Goal: Task Accomplishment & Management: Complete application form

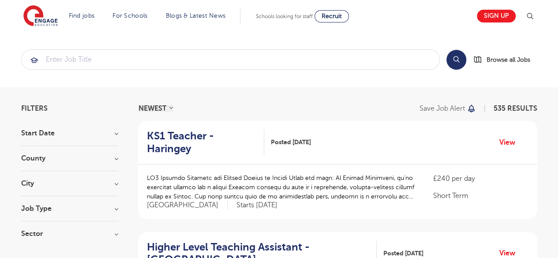
click at [71, 157] on h3 "County" at bounding box center [69, 158] width 97 height 7
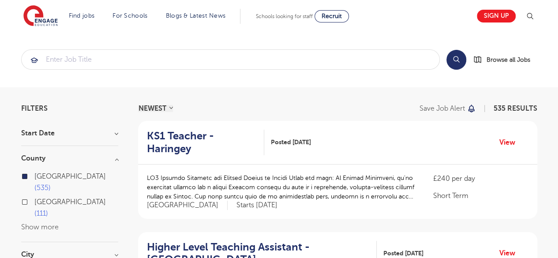
click at [109, 142] on div "Start Date" at bounding box center [69, 138] width 97 height 16
click at [108, 134] on h3 "Start Date" at bounding box center [69, 133] width 97 height 7
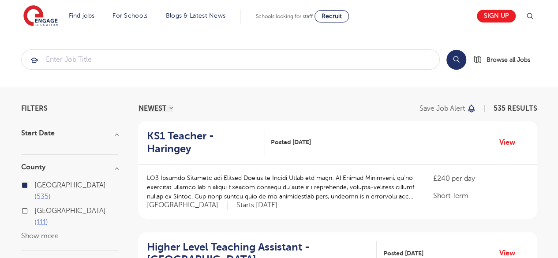
click at [108, 134] on h3 "Start Date" at bounding box center [69, 133] width 97 height 7
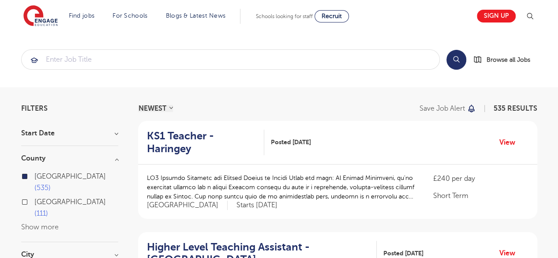
click at [114, 159] on h3 "County" at bounding box center [69, 158] width 97 height 7
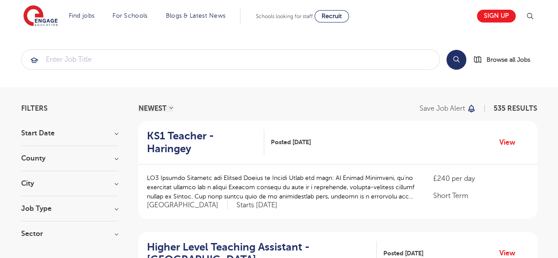
click at [112, 192] on div "City Hounslow 60 Bromley 30 Wandsworth 29 Redbridge 28 Hackney 27 Show more" at bounding box center [69, 188] width 97 height 16
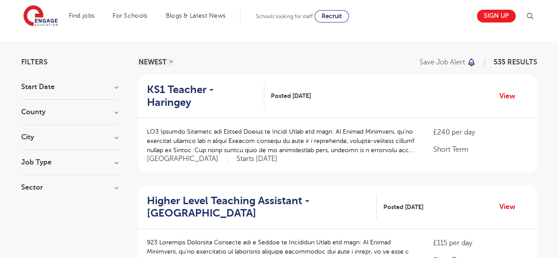
scroll to position [48, 0]
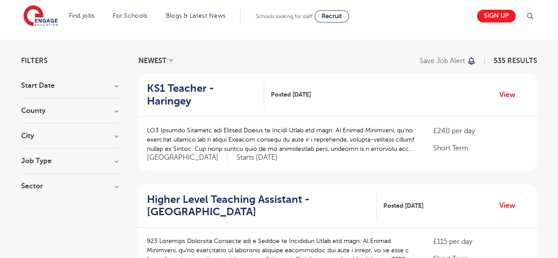
click at [114, 165] on div "Job Type" at bounding box center [69, 165] width 97 height 16
click at [115, 161] on h3 "Job Type" at bounding box center [69, 160] width 97 height 7
click at [500, 89] on link "View" at bounding box center [510, 94] width 22 height 11
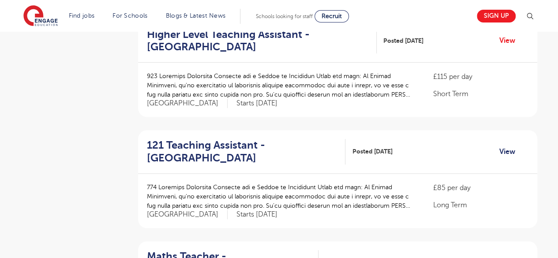
scroll to position [218, 0]
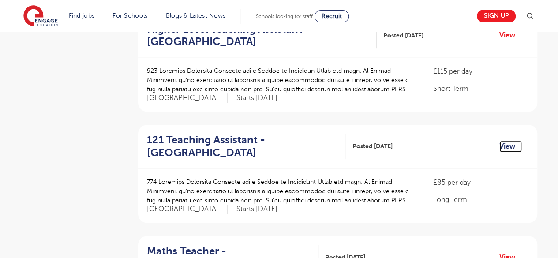
click at [503, 141] on link "View" at bounding box center [510, 146] width 22 height 11
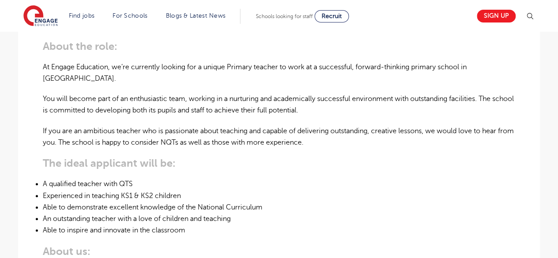
scroll to position [265, 0]
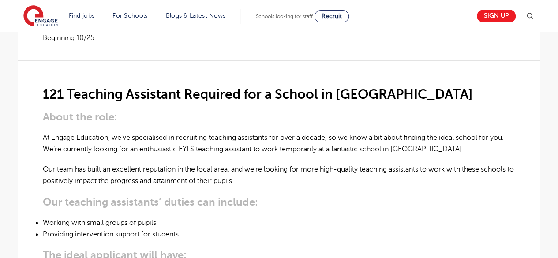
scroll to position [216, 0]
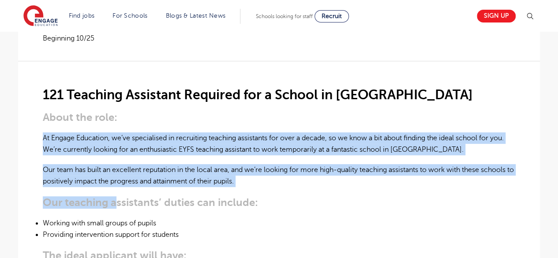
drag, startPoint x: 43, startPoint y: 114, endPoint x: 116, endPoint y: 173, distance: 93.7
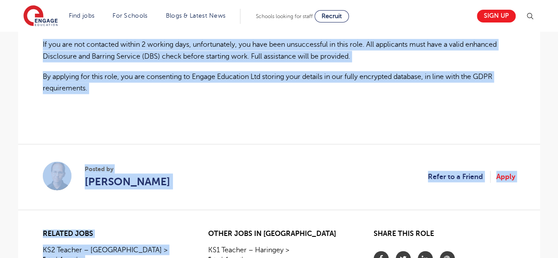
scroll to position [704, 0]
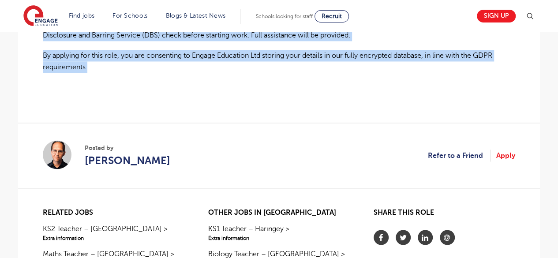
drag, startPoint x: 46, startPoint y: 93, endPoint x: 95, endPoint y: 45, distance: 68.6
copy div "About the role: At Engage Education, we’ve specialised in recruiting teaching a…"
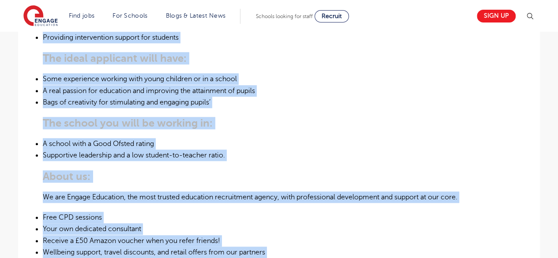
scroll to position [403, 0]
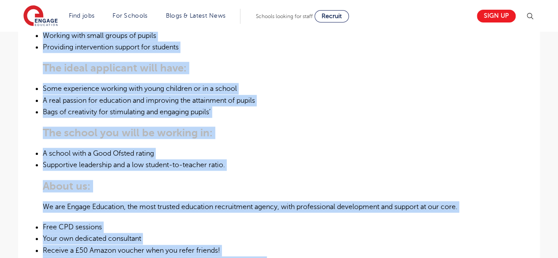
click at [290, 180] on h3 "About us:" at bounding box center [279, 186] width 472 height 12
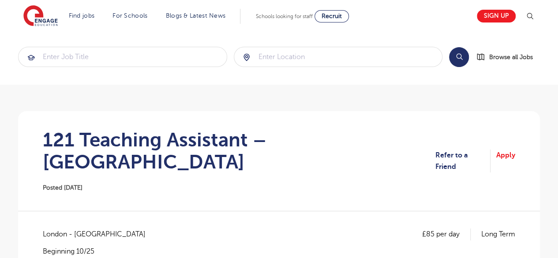
scroll to position [0, 0]
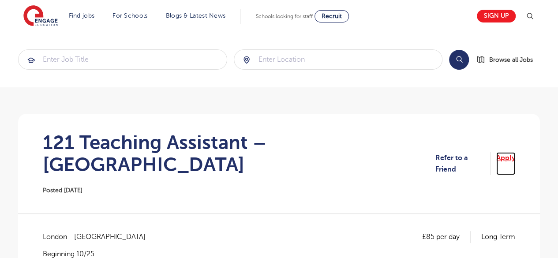
click at [502, 152] on link "Apply" at bounding box center [505, 163] width 19 height 23
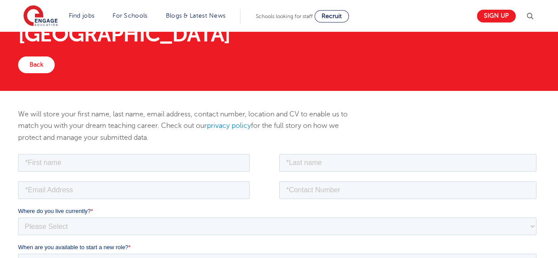
scroll to position [63, 0]
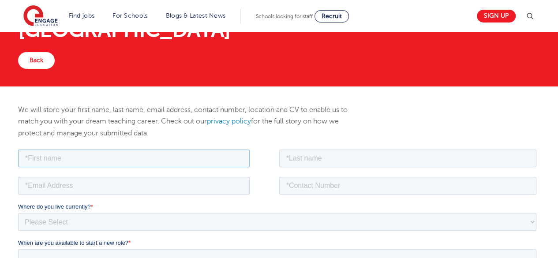
click at [175, 165] on input "text" at bounding box center [134, 158] width 232 height 18
type input "Anish"
click at [314, 159] on input "text" at bounding box center [408, 158] width 258 height 18
type input "Singh"
click at [209, 190] on input "email" at bounding box center [134, 185] width 232 height 18
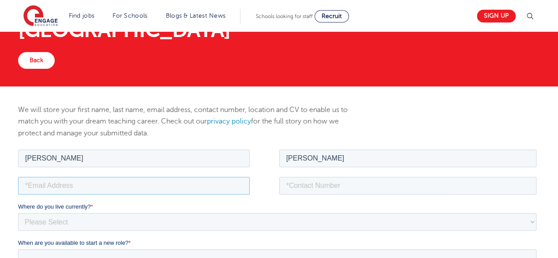
type input "anishmsingh2003@gmail.com"
click at [336, 191] on input "tel" at bounding box center [408, 185] width 258 height 18
type input "7308-473217"
click at [341, 219] on select "Please Select UK Canada Ireland Australia New Zealand Europe USA South Africa J…" at bounding box center [277, 222] width 518 height 18
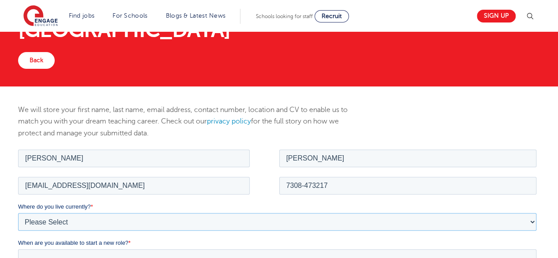
click at [341, 219] on select "Please Select UK Canada Ireland Australia New Zealand Europe USA South Africa J…" at bounding box center [277, 222] width 518 height 18
select select "UK"
click at [18, 213] on select "Please Select UK Canada Ireland Australia New Zealand Europe USA South Africa J…" at bounding box center [277, 222] width 518 height 18
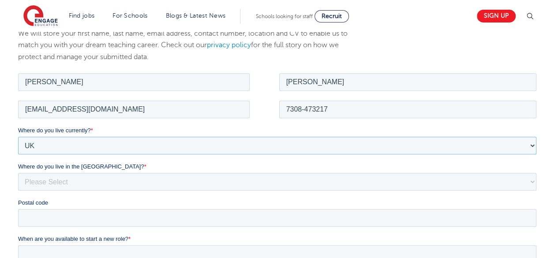
scroll to position [139, 0]
click at [183, 183] on select "Please Select Overseas Barnsley Bedfordshire Berkshire Bournemouth Bracknell Fo…" at bounding box center [277, 181] width 518 height 18
select select "[GEOGRAPHIC_DATA]"
click at [18, 172] on select "Please Select Overseas Barnsley Bedfordshire Berkshire Bournemouth Bracknell Fo…" at bounding box center [277, 181] width 518 height 18
click at [162, 209] on input "Postal code" at bounding box center [277, 217] width 518 height 18
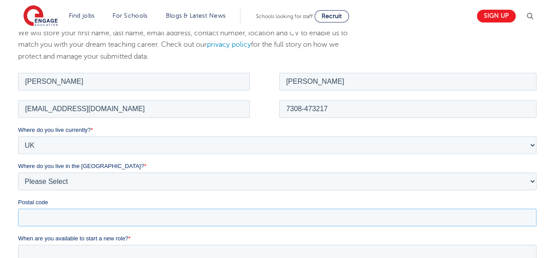
click at [96, 222] on input "Postal code" at bounding box center [277, 217] width 518 height 18
click at [45, 217] on input "EN1 $JE" at bounding box center [277, 217] width 518 height 18
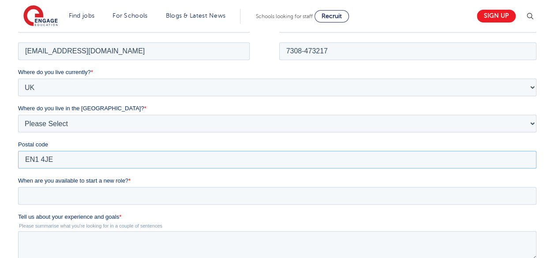
scroll to position [198, 0]
type input "EN1 4JE"
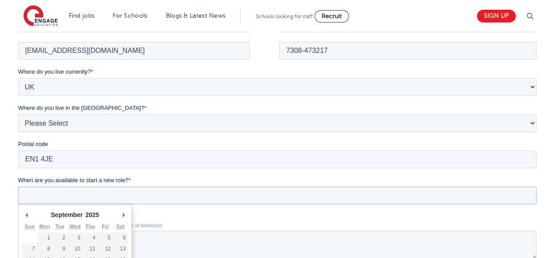
click at [61, 201] on input "When are you available to start a new role? *" at bounding box center [277, 195] width 518 height 18
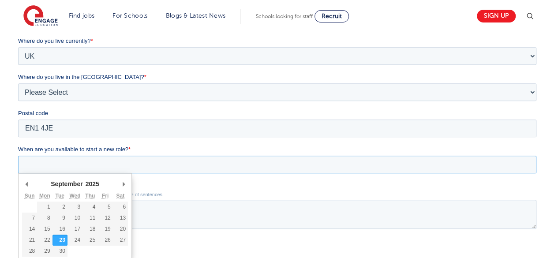
scroll to position [229, 0]
type div "2025-09-24"
type input "2025/09/24"
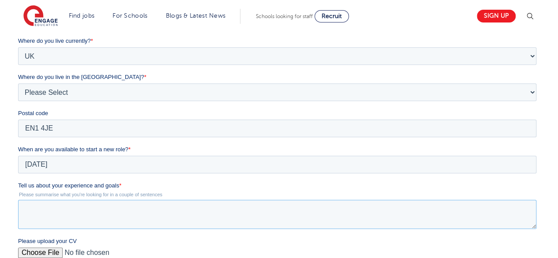
click at [94, 228] on textarea "Tell us about your experience and goals *" at bounding box center [277, 214] width 518 height 29
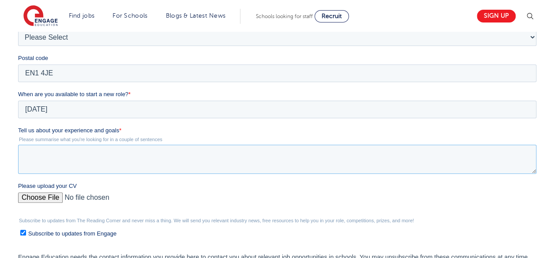
scroll to position [284, 0]
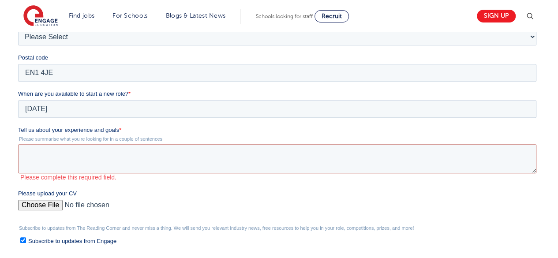
click at [56, 200] on input "Please upload your CV" at bounding box center [277, 209] width 518 height 18
type input "C:\fakepath\Anish_Singh_Resume.pdf"
drag, startPoint x: 123, startPoint y: 131, endPoint x: 29, endPoint y: 119, distance: 94.7
click at [29, 119] on form "Job Position Job Sector Job ID Job Number Job Owner Anish Singh anishmsingh2003…" at bounding box center [279, 126] width 522 height 400
copy form "September January February March April May June July August September October N…"
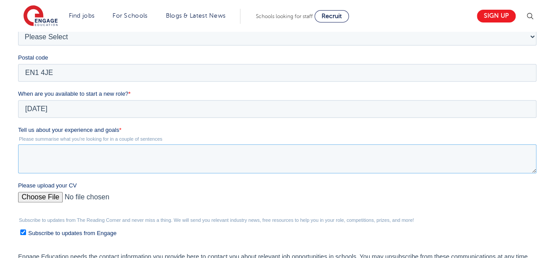
click at [135, 156] on textarea "Tell us about your experience and goals *" at bounding box center [277, 158] width 518 height 29
paste textarea "I have experience supporting learning in both formal and community education se…"
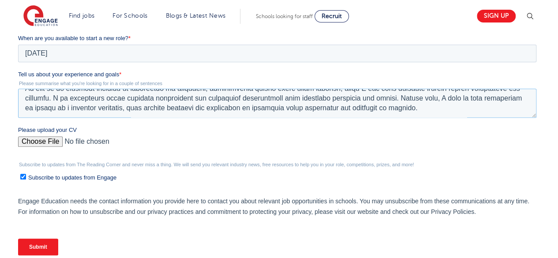
scroll to position [340, 0]
type textarea "I have experience supporting learning in both formal and community education se…"
click at [22, 176] on input "Subscribe to updates from Engage" at bounding box center [23, 176] width 6 height 6
checkbox input "false"
click at [44, 252] on input "Submit" at bounding box center [38, 246] width 40 height 17
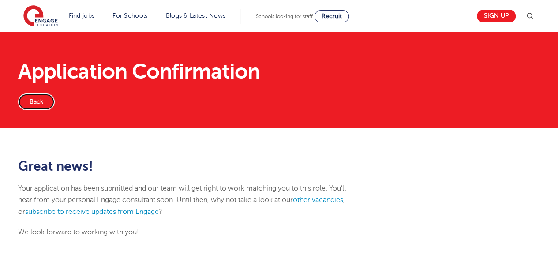
click at [44, 102] on link "Back" at bounding box center [36, 102] width 37 height 17
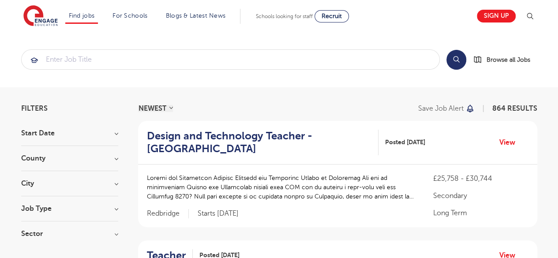
click at [92, 136] on h3 "Start Date" at bounding box center [69, 133] width 97 height 7
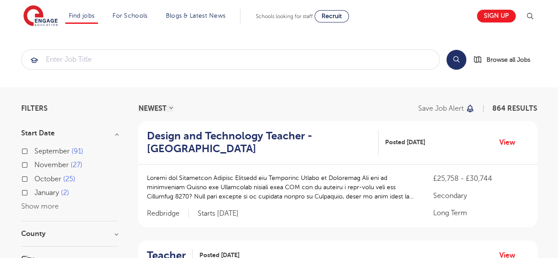
click at [88, 133] on h3 "Start Date" at bounding box center [69, 133] width 97 height 7
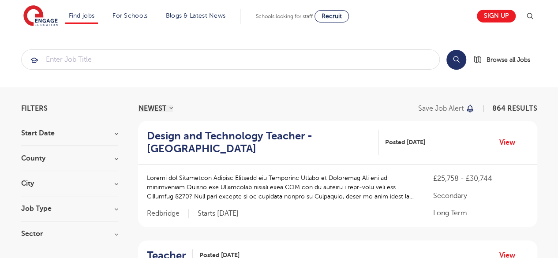
click at [56, 180] on h3 "City" at bounding box center [69, 183] width 97 height 7
click at [72, 157] on h3 "County" at bounding box center [69, 158] width 97 height 7
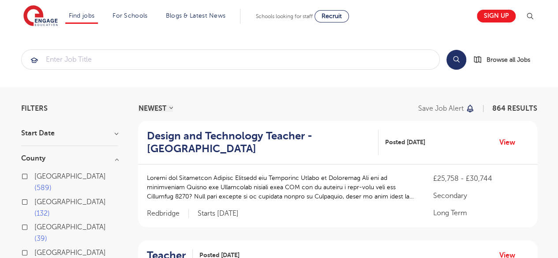
click at [36, 180] on label "[GEOGRAPHIC_DATA] 589" at bounding box center [76, 182] width 84 height 23
click at [36, 178] on input "[GEOGRAPHIC_DATA] 589" at bounding box center [37, 175] width 6 height 6
checkbox input "true"
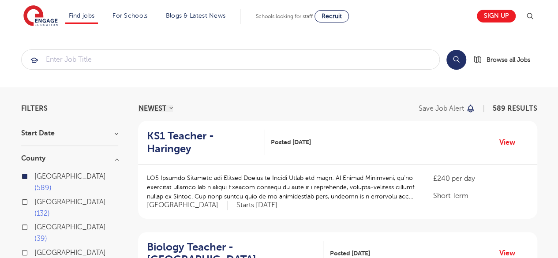
click at [71, 161] on h3 "County" at bounding box center [69, 158] width 97 height 7
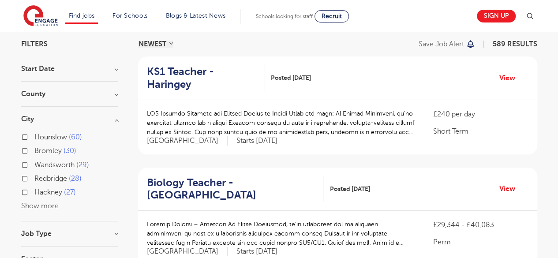
scroll to position [67, 0]
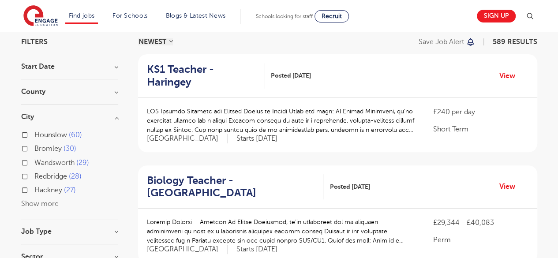
click at [56, 222] on section "Start Date County [GEOGRAPHIC_DATA] 589 [GEOGRAPHIC_DATA] 132 [GEOGRAPHIC_DATA]…" at bounding box center [69, 166] width 97 height 206
click at [57, 228] on h3 "Job Type" at bounding box center [69, 231] width 97 height 7
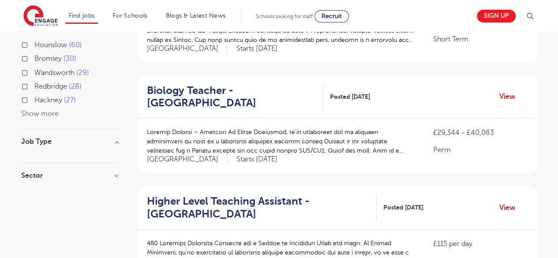
scroll to position [157, 0]
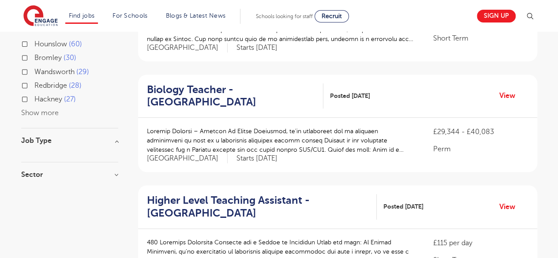
click at [116, 144] on div at bounding box center [69, 148] width 97 height 9
click at [115, 142] on h3 "Job Type" at bounding box center [69, 140] width 97 height 7
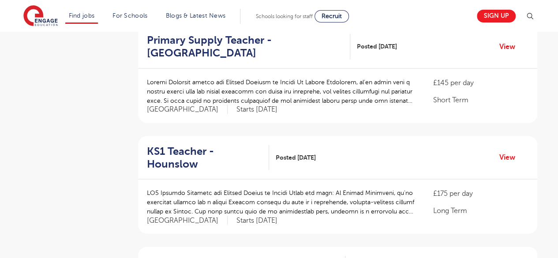
scroll to position [934, 0]
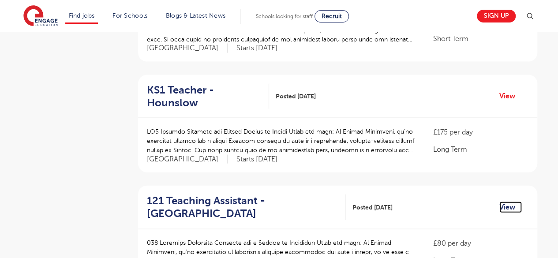
click at [502, 202] on link "View" at bounding box center [510, 207] width 22 height 11
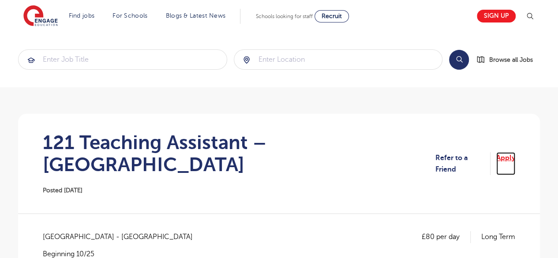
click at [507, 153] on link "Apply" at bounding box center [505, 163] width 19 height 23
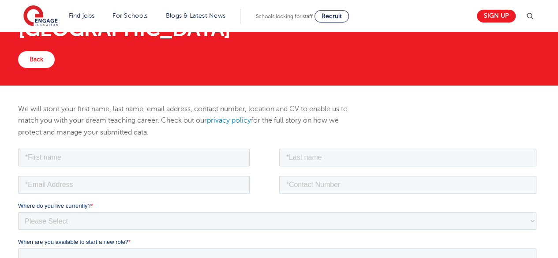
scroll to position [65, 0]
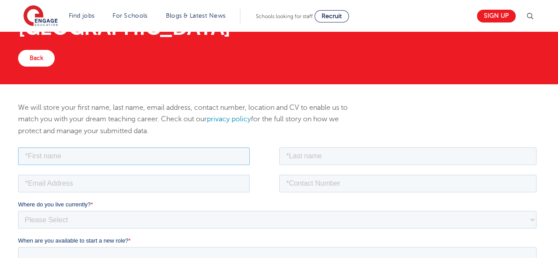
click at [148, 163] on input "text" at bounding box center [134, 156] width 232 height 18
type input "Anish"
click at [317, 151] on input "text" at bounding box center [408, 156] width 258 height 18
type input "Singh"
click at [343, 183] on input "tel" at bounding box center [408, 183] width 258 height 18
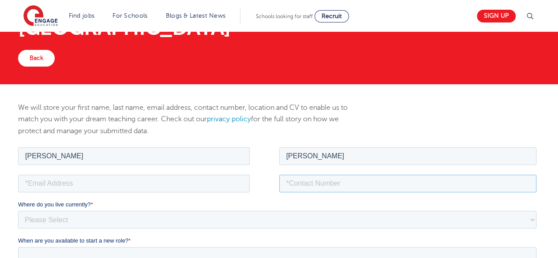
type input "7308-473217"
click at [224, 184] on input "email" at bounding box center [134, 183] width 232 height 18
type input "anishmsingh2003@gmail.com"
click at [143, 216] on select "Please Select UK Canada Ireland Australia New Zealand Europe USA South Africa J…" at bounding box center [277, 219] width 518 height 18
select select "UK"
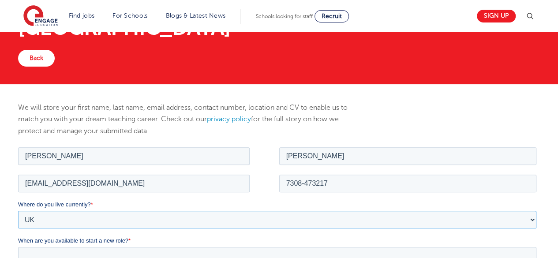
click at [18, 210] on select "Please Select UK Canada Ireland Australia New Zealand Europe USA South Africa J…" at bounding box center [277, 219] width 518 height 18
click at [88, 251] on select "Please Select Overseas Barnsley Bedfordshire Berkshire Bournemouth Bracknell Fo…" at bounding box center [277, 256] width 518 height 18
select select "[GEOGRAPHIC_DATA]"
click at [18, 247] on select "Please Select Overseas Barnsley Bedfordshire Berkshire Bournemouth Bracknell Fo…" at bounding box center [277, 256] width 518 height 18
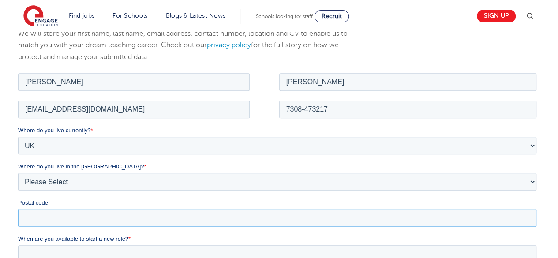
click at [139, 221] on input "Postal code" at bounding box center [277, 218] width 518 height 18
type input "EN1 4JE"
click at [115, 255] on input "When are you available to start a new role? *" at bounding box center [277, 254] width 518 height 18
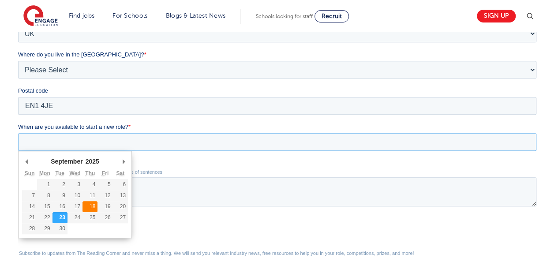
scroll to position [251, 0]
type div "2025-09-24"
type input "2025/09/24"
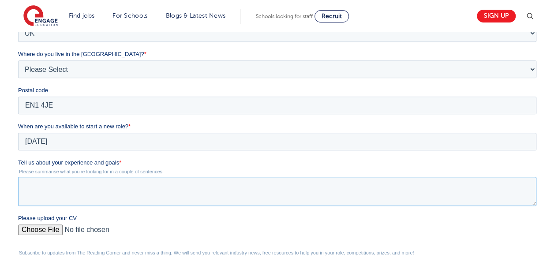
click at [95, 195] on textarea "Tell us about your experience and goals *" at bounding box center [277, 191] width 518 height 29
paste textarea "I have experience supporting learning in both formal and community education se…"
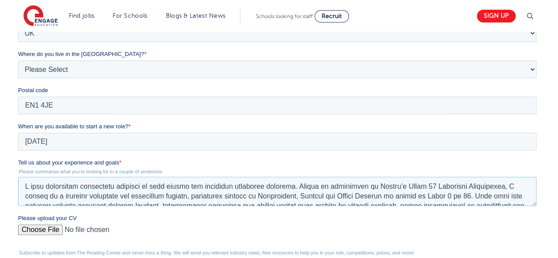
scroll to position [101, 0]
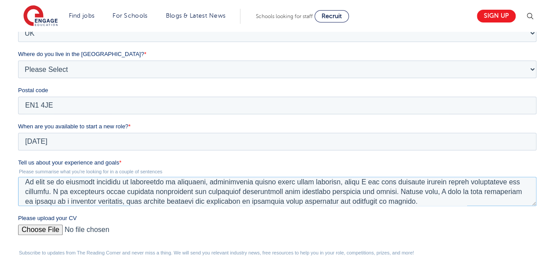
type textarea "I have experience supporting learning in both formal and community education se…"
click at [58, 225] on input "Please upload your CV" at bounding box center [277, 234] width 518 height 18
type input "C:\fakepath\Anish_Singh_Resume.pdf"
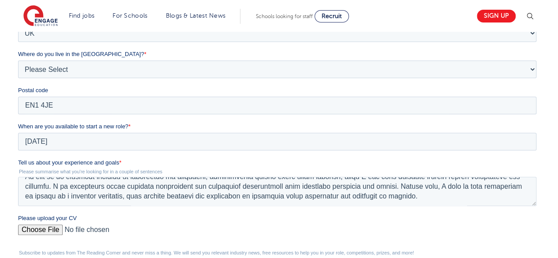
checkbox input "false"
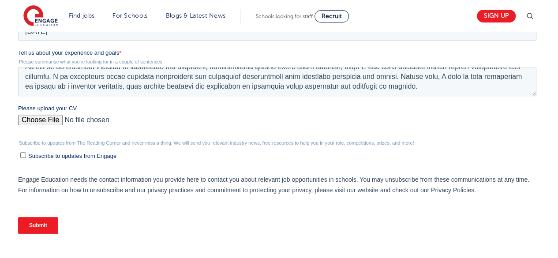
scroll to position [365, 0]
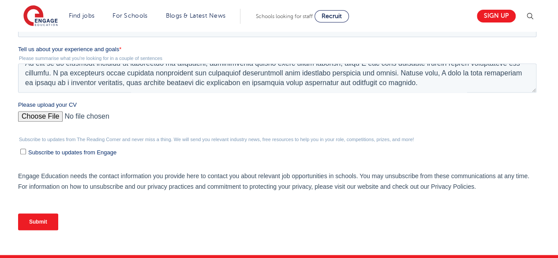
click at [41, 219] on input "Submit" at bounding box center [38, 222] width 40 height 17
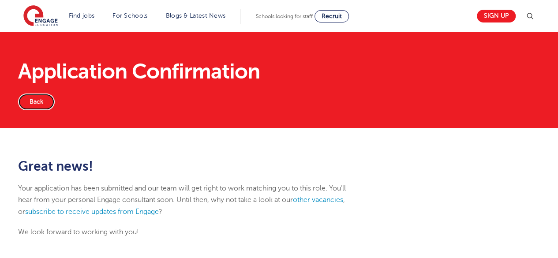
click at [41, 102] on link "Back" at bounding box center [36, 102] width 37 height 17
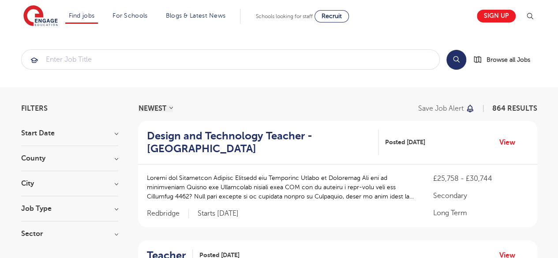
click at [116, 161] on h3 "County" at bounding box center [69, 158] width 97 height 7
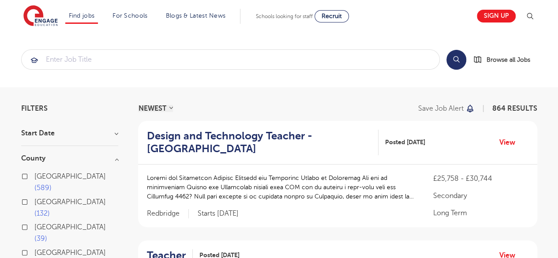
click at [86, 173] on div "[GEOGRAPHIC_DATA] 589" at bounding box center [69, 184] width 97 height 26
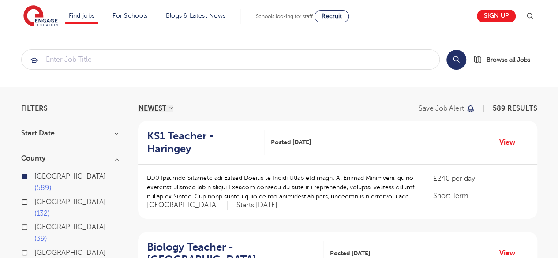
click at [101, 157] on h3 "County" at bounding box center [69, 158] width 97 height 7
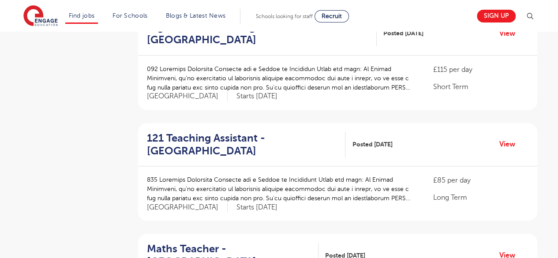
scroll to position [331, 0]
click at [500, 138] on link "View" at bounding box center [510, 143] width 22 height 11
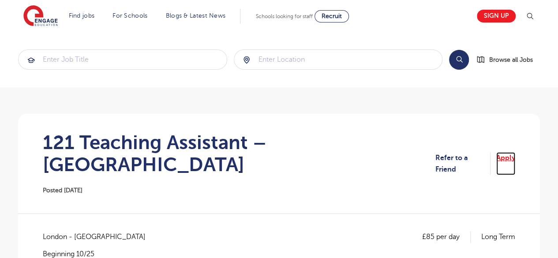
click at [506, 155] on link "Apply" at bounding box center [505, 163] width 19 height 23
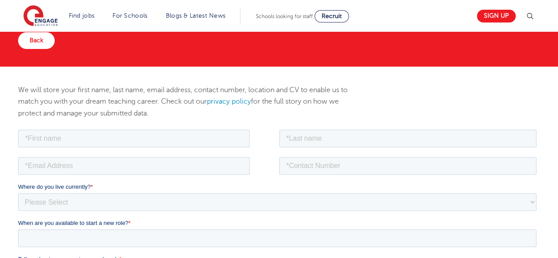
scroll to position [86, 0]
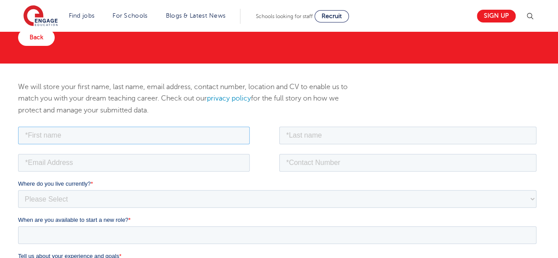
drag, startPoint x: 234, startPoint y: 136, endPoint x: 116, endPoint y: 151, distance: 119.6
type input "Anish"
drag, startPoint x: 297, startPoint y: 124, endPoint x: 318, endPoint y: 131, distance: 21.9
click at [318, 131] on input "text" at bounding box center [408, 135] width 258 height 18
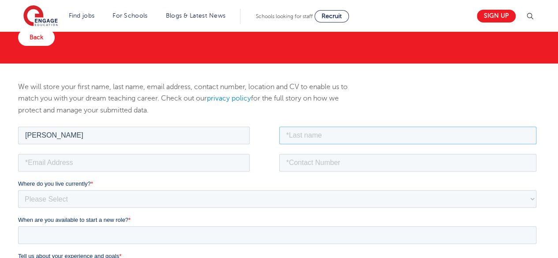
type input "[PERSON_NAME]"
click at [334, 155] on input "tel" at bounding box center [408, 163] width 258 height 18
type input "7308-473217"
click at [164, 154] on input "email" at bounding box center [134, 163] width 232 height 18
type input "anishmsingh2003@gmail.com"
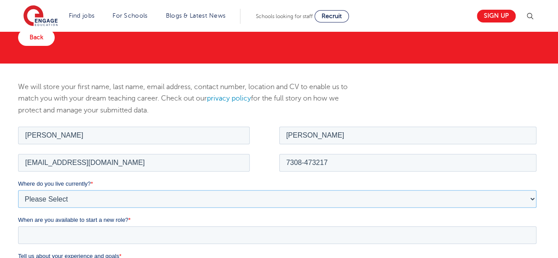
click at [120, 199] on select "Please Select UK Canada Ireland Australia New Zealand Europe USA South Africa J…" at bounding box center [277, 199] width 518 height 18
select select "UK"
click at [18, 190] on select "Please Select UK Canada Ireland Australia New Zealand Europe USA South Africa J…" at bounding box center [277, 199] width 518 height 18
click at [75, 238] on select "Please Select Overseas [GEOGRAPHIC_DATA] [GEOGRAPHIC_DATA] [GEOGRAPHIC_DATA] [G…" at bounding box center [277, 235] width 518 height 18
select select "[GEOGRAPHIC_DATA]"
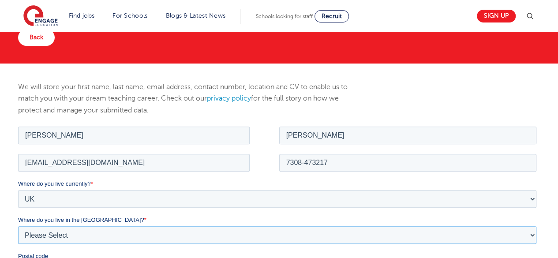
click at [18, 226] on select "Please Select Overseas [GEOGRAPHIC_DATA] [GEOGRAPHIC_DATA] [GEOGRAPHIC_DATA] [G…" at bounding box center [277, 235] width 518 height 18
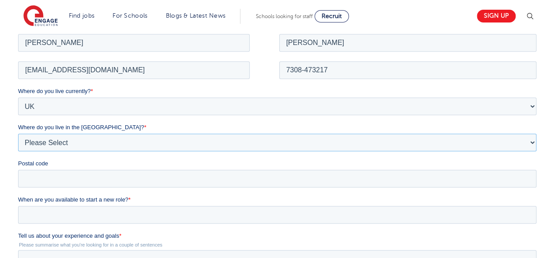
scroll to position [179, 0]
click at [75, 184] on input "Postal code" at bounding box center [277, 178] width 518 height 18
type input "EN1 4JE"
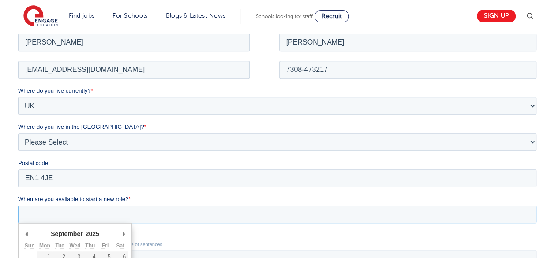
click at [85, 212] on input "When are you available to start a new role? *" at bounding box center [277, 214] width 518 height 18
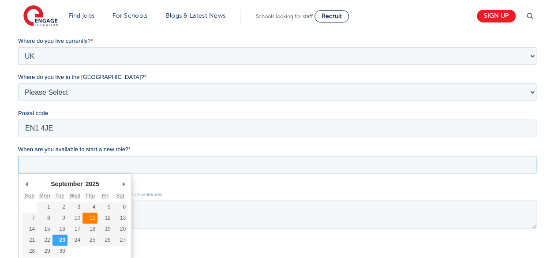
scroll to position [229, 0]
type div "[DATE]"
type input "[DATE]"
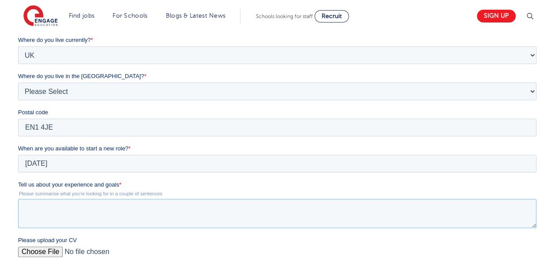
click at [78, 216] on textarea "Tell us about your experience and goals *" at bounding box center [277, 213] width 518 height 29
paste textarea "L ipsu dolorsitam consectetu adipisci el sedd eiusmo tem incididun utlaboree do…"
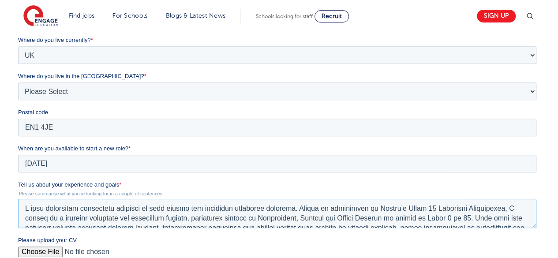
scroll to position [101, 0]
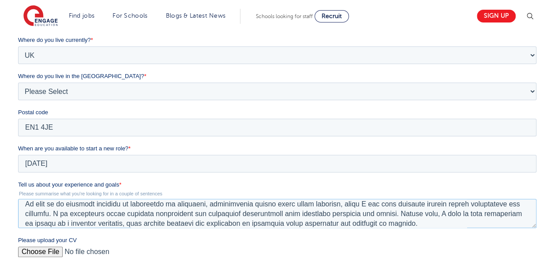
type textarea "L ipsu dolorsitam consectetu adipisci el sedd eiusmo tem incididun utlaboree do…"
click at [40, 255] on input "Please upload your CV" at bounding box center [277, 256] width 518 height 18
type input "C:\fakepath\Anish_Singh_Resume.pdf"
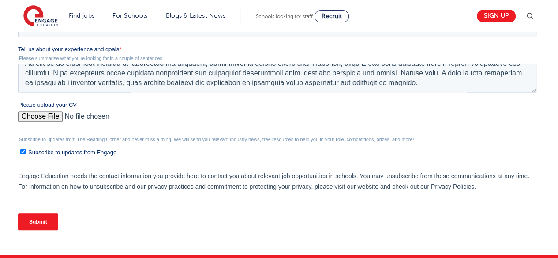
scroll to position [365, 0]
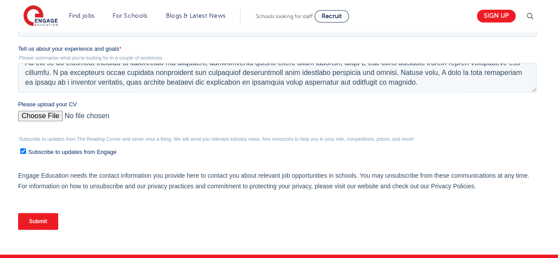
click at [47, 151] on span "Subscribe to updates from Engage" at bounding box center [72, 152] width 88 height 7
click at [26, 151] on input "Subscribe to updates from Engage" at bounding box center [23, 151] width 6 height 6
checkbox input "false"
click at [43, 217] on input "Submit" at bounding box center [38, 221] width 40 height 17
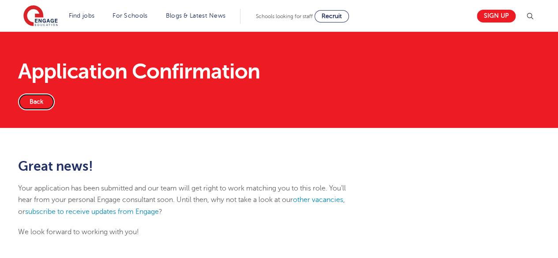
click at [37, 101] on link "Back" at bounding box center [36, 102] width 37 height 17
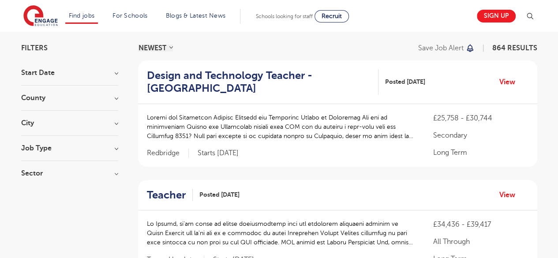
scroll to position [60, 0]
click at [90, 96] on h3 "County" at bounding box center [69, 98] width 97 height 7
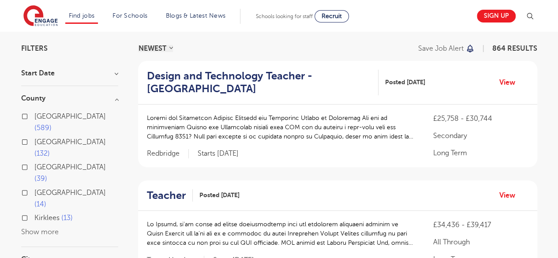
click at [60, 119] on label "London 589" at bounding box center [76, 122] width 84 height 23
click at [40, 118] on input "London 589" at bounding box center [37, 115] width 6 height 6
checkbox input "true"
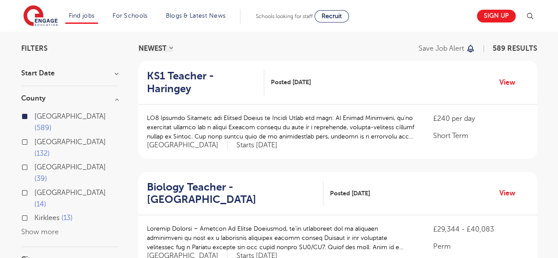
click at [77, 101] on h3 "County" at bounding box center [69, 98] width 97 height 7
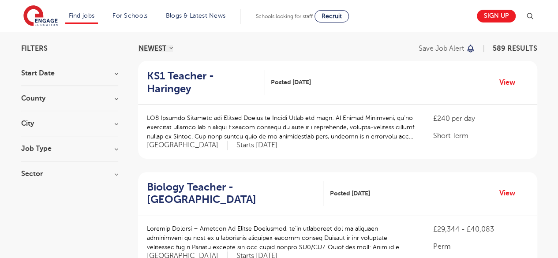
click at [56, 145] on h3 "Job Type" at bounding box center [69, 148] width 97 height 7
click at [56, 181] on h3 "Sector" at bounding box center [69, 182] width 97 height 7
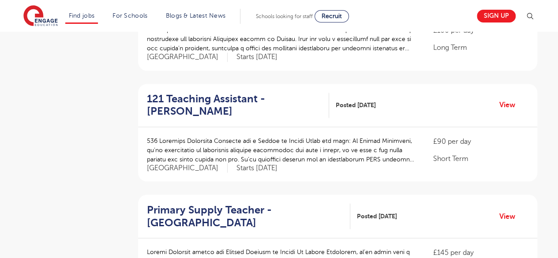
scroll to position [703, 0]
click at [501, 100] on link "View" at bounding box center [510, 105] width 22 height 11
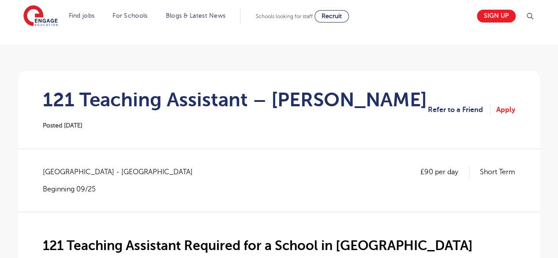
scroll to position [43, 0]
click at [501, 115] on section "121 Teaching Assistant – Merton Posted 22/09/25 Refer to a Friend Apply" at bounding box center [279, 110] width 508 height 78
click at [501, 112] on link "Apply" at bounding box center [505, 109] width 19 height 11
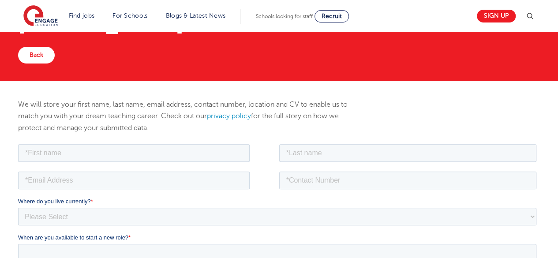
scroll to position [69, 0]
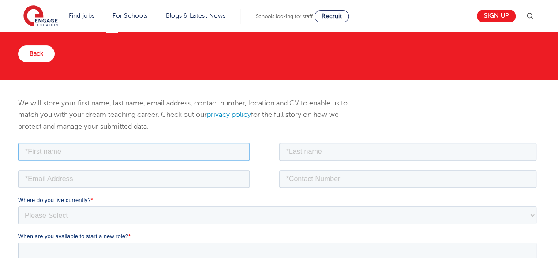
click at [202, 156] on input "text" at bounding box center [134, 151] width 232 height 18
type input "[PERSON_NAME]"
click at [314, 159] on input "text" at bounding box center [408, 151] width 258 height 18
type input "Singh"
click at [342, 170] on input "tel" at bounding box center [408, 179] width 258 height 18
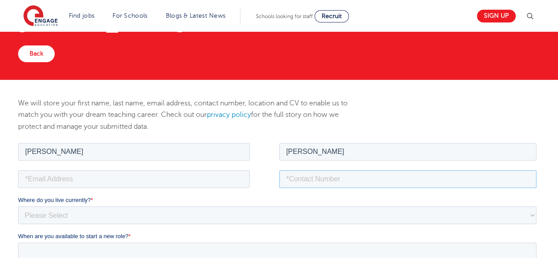
type input "7308-473217"
click at [209, 187] on fieldset "7308-473217" at bounding box center [279, 181] width 522 height 27
click at [203, 182] on input "email" at bounding box center [134, 179] width 232 height 18
type input "anishmsingh2003@gmail.com"
click at [140, 213] on select "Please Select UK Canada Ireland Australia New Zealand Europe USA South Africa J…" at bounding box center [277, 215] width 518 height 18
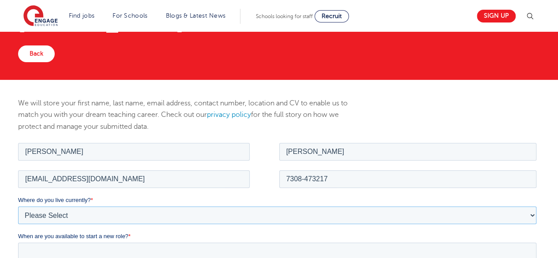
select select "UK"
click at [18, 206] on select "Please Select UK Canada Ireland Australia New Zealand Europe USA South Africa J…" at bounding box center [277, 215] width 518 height 18
click at [92, 239] on span "Where do you live in the UK?" at bounding box center [81, 235] width 126 height 7
click at [92, 242] on select "Please Select Overseas Barnsley Bedfordshire Berkshire Bournemouth Bracknell Fo…" at bounding box center [277, 251] width 518 height 18
click at [95, 246] on select "Please Select Overseas Barnsley Bedfordshire Berkshire Bournemouth Bracknell Fo…" at bounding box center [277, 251] width 518 height 18
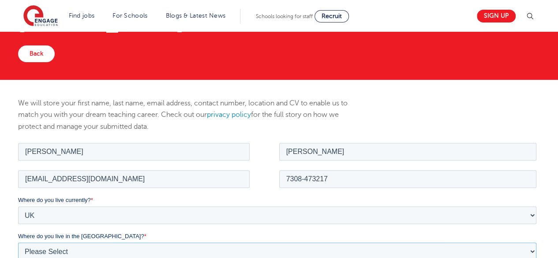
select select "[GEOGRAPHIC_DATA]"
click at [18, 242] on select "Please Select Overseas Barnsley Bedfordshire Berkshire Bournemouth Bracknell Fo…" at bounding box center [277, 251] width 518 height 18
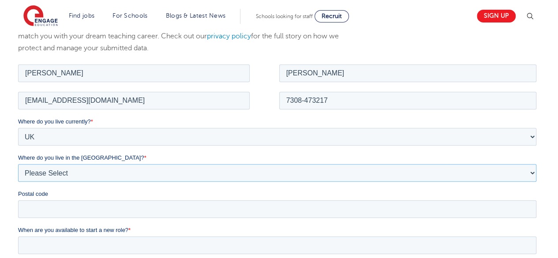
scroll to position [148, 0]
click at [72, 212] on input "Postal code" at bounding box center [277, 208] width 518 height 18
type input "EN1 4JE"
click at [86, 245] on input "When are you available to start a new role? *" at bounding box center [277, 245] width 518 height 18
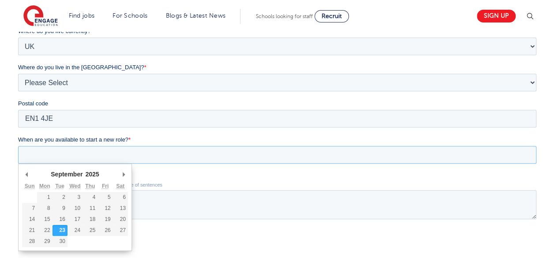
scroll to position [239, 0]
type div "2025-09-24"
type input "2025/09/24"
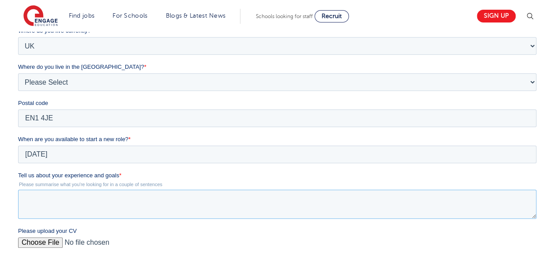
click at [71, 202] on textarea "Tell us about your experience and goals *" at bounding box center [277, 204] width 518 height 29
paste textarea "I have experience supporting learning in both formal and community education se…"
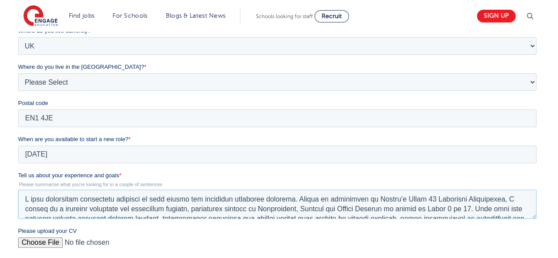
scroll to position [101, 0]
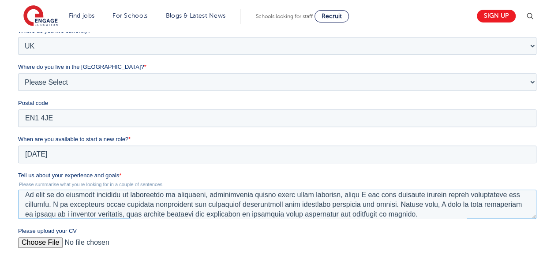
type textarea "I have experience supporting learning in both formal and community education se…"
click at [40, 246] on input "Please upload your CV" at bounding box center [277, 246] width 518 height 18
type input "C:\fakepath\Anish_Singh_Resume.pdf"
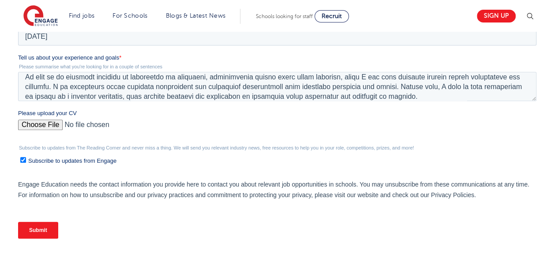
scroll to position [359, 0]
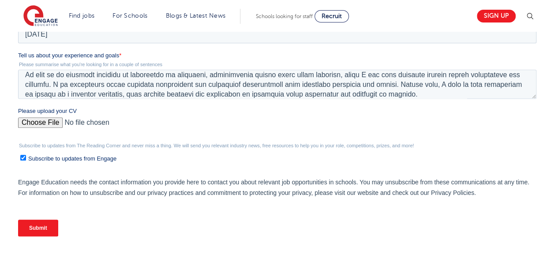
click at [21, 159] on input "Subscribe to updates from Engage" at bounding box center [23, 158] width 6 height 6
click at [20, 155] on input "Subscribe to updates from Engage" at bounding box center [23, 158] width 6 height 6
checkbox input "false"
click at [43, 222] on input "Submit" at bounding box center [38, 228] width 40 height 17
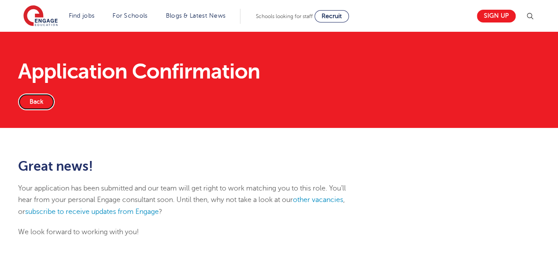
click at [40, 105] on link "Back" at bounding box center [36, 102] width 37 height 17
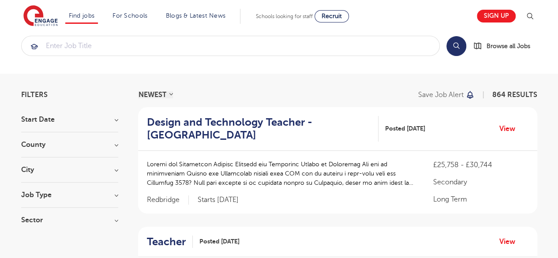
scroll to position [15, 0]
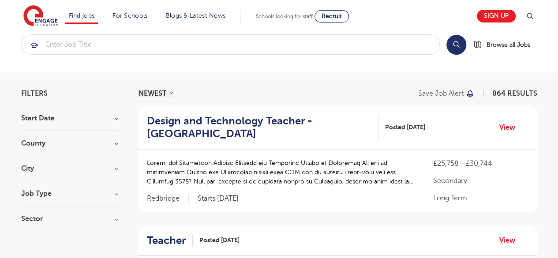
click at [54, 190] on h3 "Job Type" at bounding box center [69, 193] width 97 height 7
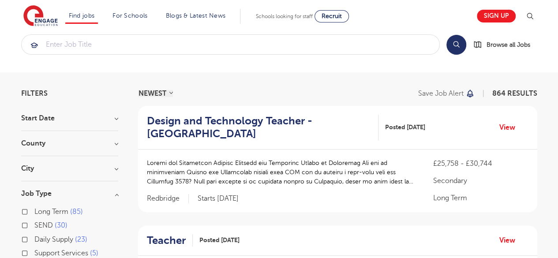
click at [56, 146] on div "County [GEOGRAPHIC_DATA] 589 [GEOGRAPHIC_DATA] 132 [GEOGRAPHIC_DATA] 39 [GEOGRA…" at bounding box center [69, 148] width 97 height 16
click at [34, 146] on h3 "County" at bounding box center [69, 143] width 97 height 7
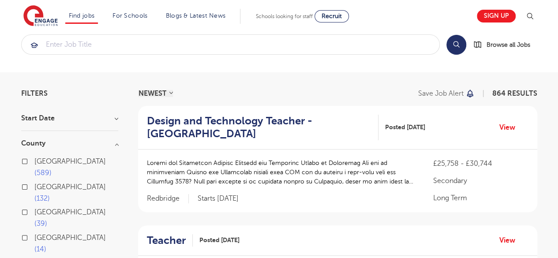
click at [33, 158] on div "London 589" at bounding box center [69, 169] width 97 height 26
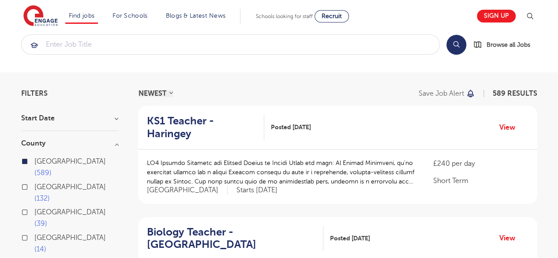
click at [41, 145] on h3 "County" at bounding box center [69, 143] width 97 height 7
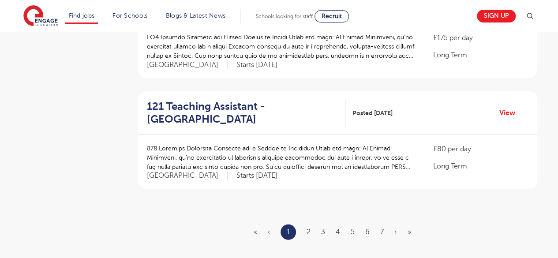
scroll to position [1056, 0]
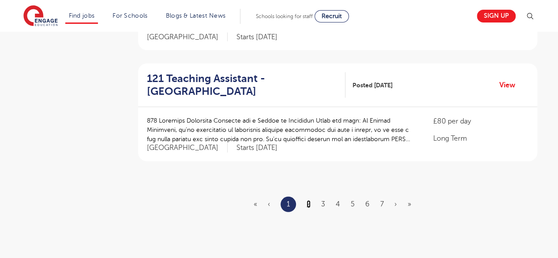
click at [308, 200] on link "2" at bounding box center [309, 204] width 4 height 8
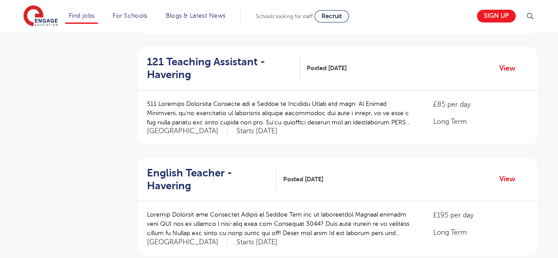
scroll to position [297, 0]
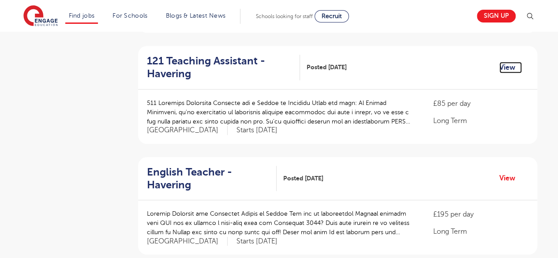
click at [499, 70] on link "View" at bounding box center [510, 67] width 22 height 11
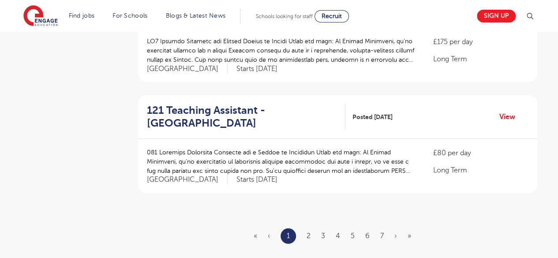
scroll to position [1045, 0]
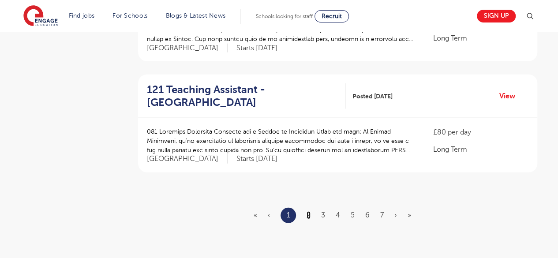
click at [310, 211] on link "2" at bounding box center [309, 215] width 4 height 8
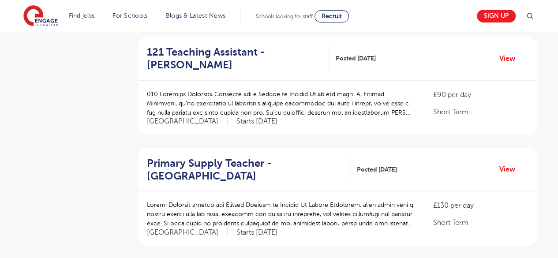
scroll to position [858, 0]
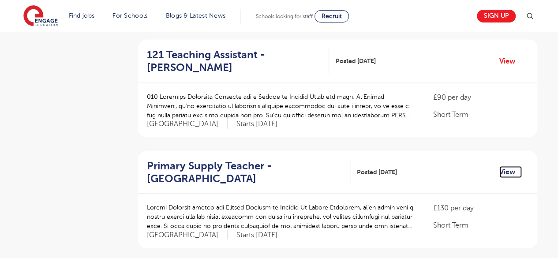
click at [501, 166] on link "View" at bounding box center [510, 171] width 22 height 11
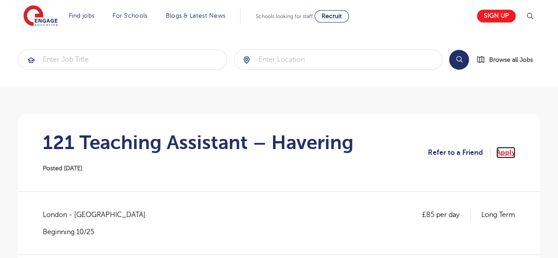
click at [499, 157] on link "Apply" at bounding box center [505, 152] width 19 height 11
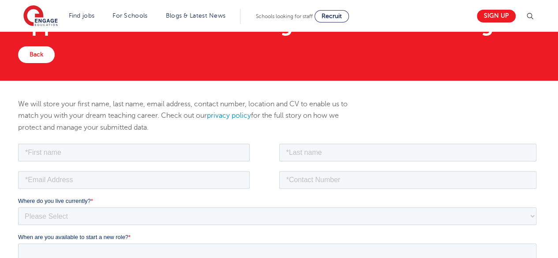
scroll to position [48, 0]
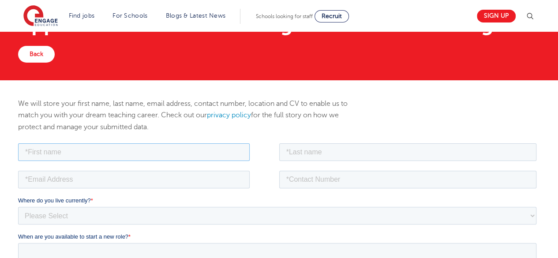
click at [228, 149] on input "text" at bounding box center [134, 152] width 232 height 18
type input "[PERSON_NAME]"
click at [311, 155] on input "text" at bounding box center [408, 152] width 258 height 18
type input "[PERSON_NAME]"
click at [332, 176] on input "tel" at bounding box center [408, 179] width 258 height 18
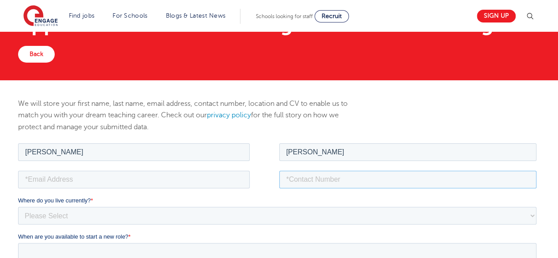
type input "7308-473217"
click at [197, 175] on input "email" at bounding box center [134, 179] width 232 height 18
type input "anishmsingh2003@gmail.com"
click at [127, 216] on select "Please Select UK Canada Ireland Australia New Zealand Europe USA South Africa J…" at bounding box center [277, 215] width 518 height 18
select select "UK"
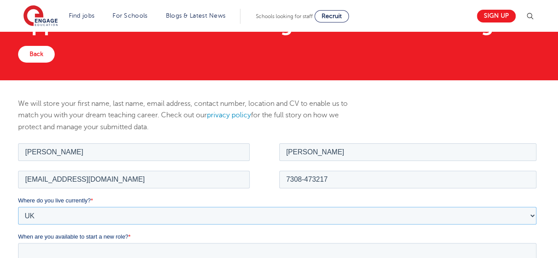
click at [18, 206] on select "Please Select UK Canada Ireland Australia New Zealand Europe USA South Africa J…" at bounding box center [277, 215] width 518 height 18
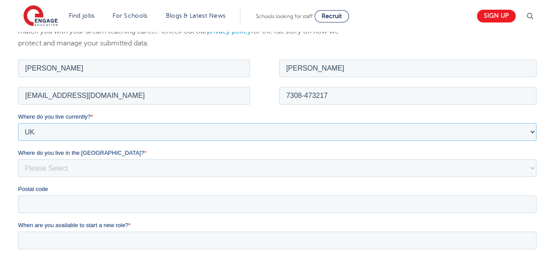
scroll to position [138, 0]
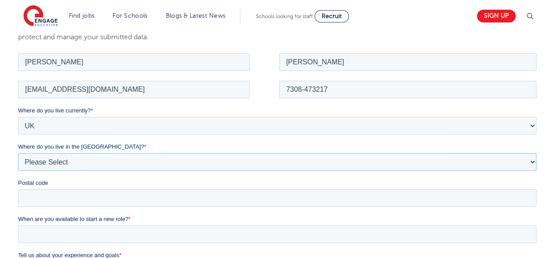
click at [118, 164] on select "Please Select Overseas Barnsley Bedfordshire Berkshire Bournemouth Bracknell Fo…" at bounding box center [277, 162] width 518 height 18
click at [18, 153] on select "Please Select Overseas [GEOGRAPHIC_DATA] [GEOGRAPHIC_DATA] [GEOGRAPHIC_DATA] [G…" at bounding box center [277, 162] width 518 height 18
click at [102, 161] on select "Please Select Overseas [GEOGRAPHIC_DATA] [GEOGRAPHIC_DATA] [GEOGRAPHIC_DATA] [G…" at bounding box center [277, 162] width 518 height 18
select select "[GEOGRAPHIC_DATA]"
click at [18, 153] on select "Please Select Overseas [GEOGRAPHIC_DATA] [GEOGRAPHIC_DATA] [GEOGRAPHIC_DATA] [G…" at bounding box center [277, 162] width 518 height 18
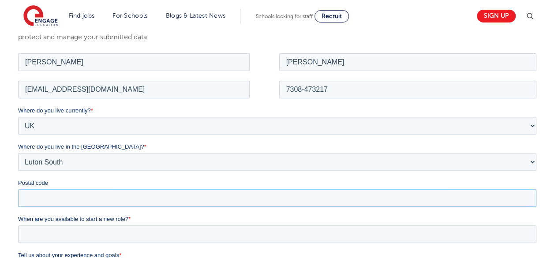
click at [66, 197] on input "Postal code" at bounding box center [277, 198] width 518 height 18
type input "EN1 4JE"
click at [83, 232] on input "When are you available to start a new role? *" at bounding box center [277, 234] width 518 height 18
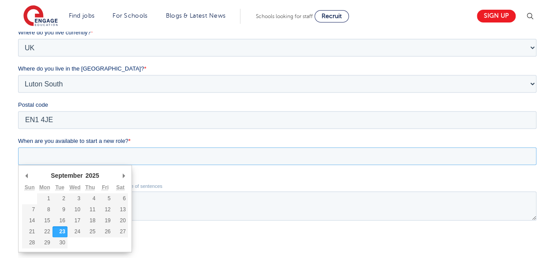
scroll to position [216, 0]
type div "[DATE]"
type input "[DATE]"
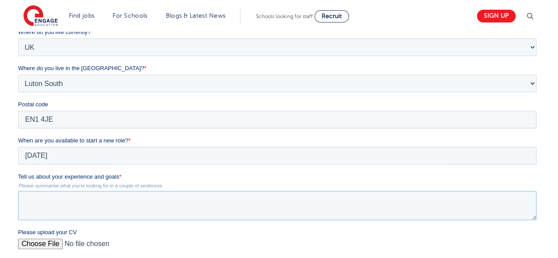
click at [68, 200] on textarea "Tell us about your experience and goals *" at bounding box center [277, 205] width 518 height 29
paste textarea "https://engage-education.com/teaching-vacancies/?county%5B0%5D=london&page=2"
type textarea "https://engage-education.com/teaching-vacancies/?county%5B0%5D=london&page=2"
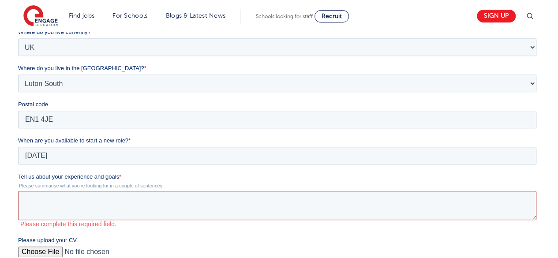
click at [191, 199] on textarea "Tell us about your experience and goals *" at bounding box center [277, 205] width 518 height 29
paste textarea "L ipsu dolorsitam consectetu adipisci el sedd eiusmo tem incididun utlaboree do…"
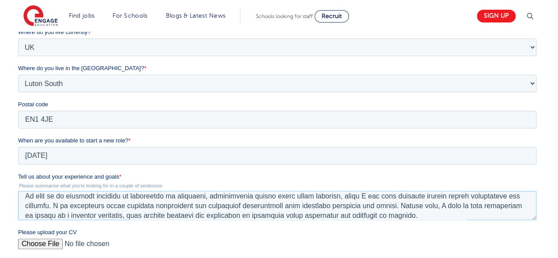
scroll to position [107, 0]
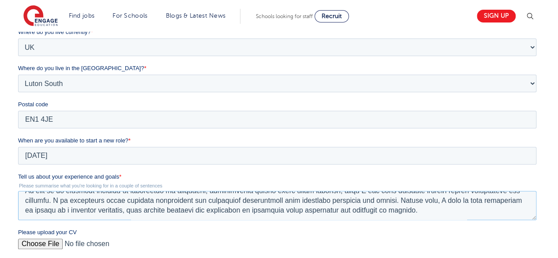
type textarea "L ipsu dolorsitam consectetu adipisci el sedd eiusmo tem incididun utlaboree do…"
click at [41, 247] on input "Please upload your CV" at bounding box center [277, 248] width 518 height 18
type input "C:\fakepath\Anish_Singh_Resume.pdf"
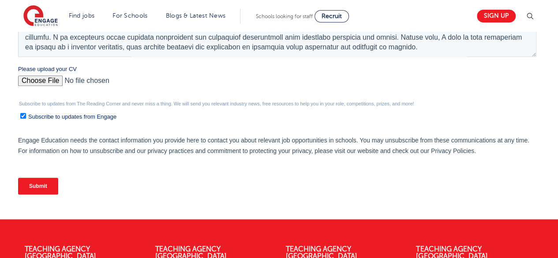
scroll to position [380, 0]
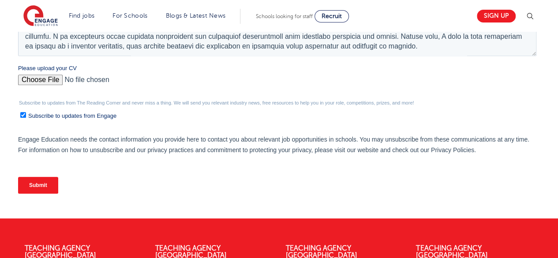
click at [24, 112] on label "Subscribe to updates from Engage" at bounding box center [278, 115] width 516 height 9
click at [24, 112] on input "Subscribe to updates from Engage" at bounding box center [23, 115] width 6 height 6
checkbox input "false"
click at [31, 183] on input "Submit" at bounding box center [38, 185] width 40 height 17
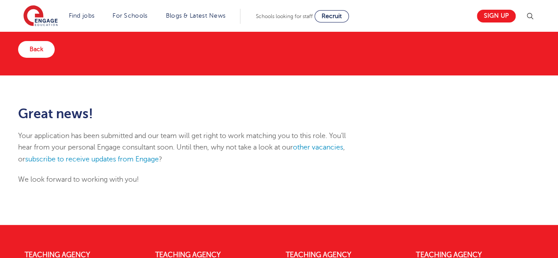
scroll to position [53, 0]
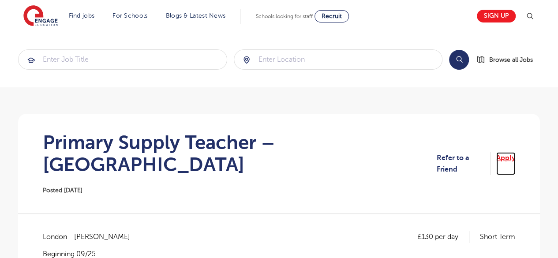
click at [503, 156] on link "Apply" at bounding box center [505, 163] width 19 height 23
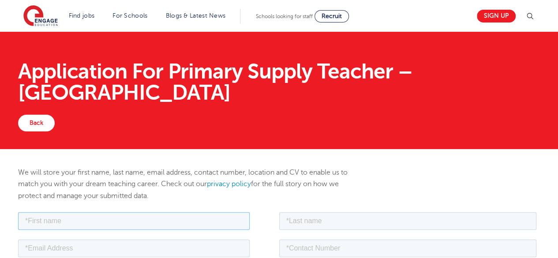
click at [165, 217] on input "text" at bounding box center [134, 221] width 232 height 18
type input "[PERSON_NAME]"
click at [351, 215] on input "text" at bounding box center [408, 221] width 258 height 18
type input "[PERSON_NAME]"
click at [329, 243] on input "tel" at bounding box center [408, 248] width 258 height 18
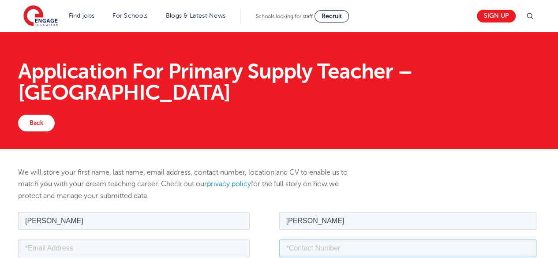
type input "7308-473217"
click at [144, 253] on input "email" at bounding box center [134, 248] width 232 height 18
type input "[EMAIL_ADDRESS][DOMAIN_NAME]"
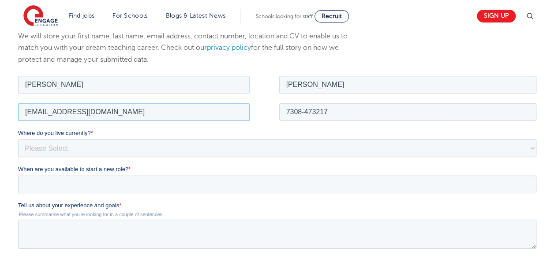
scroll to position [137, 0]
click at [127, 146] on select "Please Select [GEOGRAPHIC_DATA] [GEOGRAPHIC_DATA] [GEOGRAPHIC_DATA] [GEOGRAPHIC…" at bounding box center [277, 148] width 518 height 18
select select "UK"
click at [18, 139] on select "Please Select [GEOGRAPHIC_DATA] [GEOGRAPHIC_DATA] [GEOGRAPHIC_DATA] [GEOGRAPHIC…" at bounding box center [277, 148] width 518 height 18
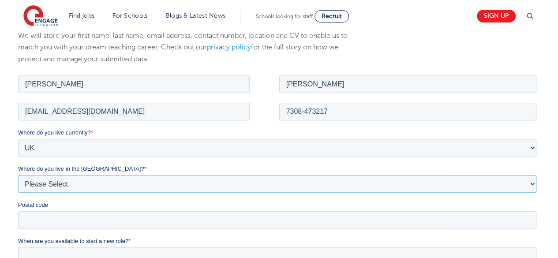
click at [71, 190] on select "Please Select Overseas [GEOGRAPHIC_DATA] [GEOGRAPHIC_DATA] [GEOGRAPHIC_DATA] [G…" at bounding box center [277, 184] width 518 height 18
select select "[GEOGRAPHIC_DATA]"
click at [18, 175] on select "Please Select Overseas [GEOGRAPHIC_DATA] [GEOGRAPHIC_DATA] [GEOGRAPHIC_DATA] [G…" at bounding box center [277, 184] width 518 height 18
click at [90, 207] on label "Postal code" at bounding box center [279, 204] width 522 height 9
click at [90, 211] on input "Postal code" at bounding box center [277, 220] width 518 height 18
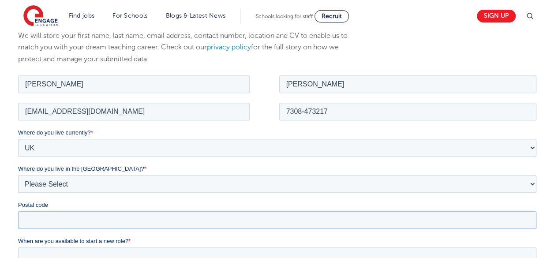
drag, startPoint x: 91, startPoint y: 215, endPoint x: 79, endPoint y: 240, distance: 28.2
type input "EN1 4JE"
click at [81, 250] on input "When are you available to start a new role? *" at bounding box center [277, 256] width 518 height 18
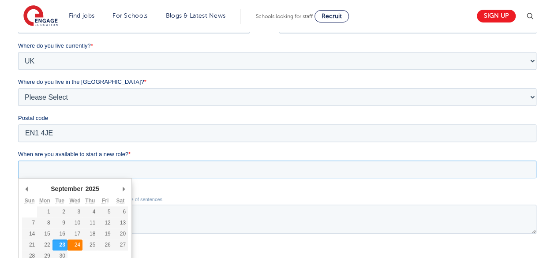
scroll to position [224, 0]
type div "[DATE]"
type input "[DATE]"
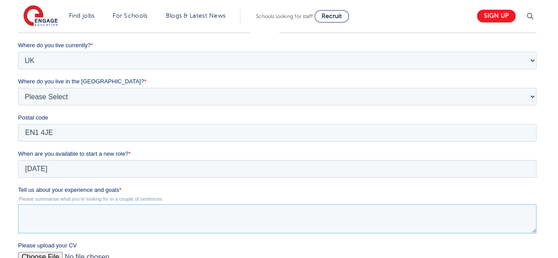
click at [71, 222] on textarea "Tell us about your experience and goals *" at bounding box center [277, 218] width 518 height 29
paste textarea "L ipsu dolorsitam consectetu adipisci el sedd eiusmo tem incididun utlaboree do…"
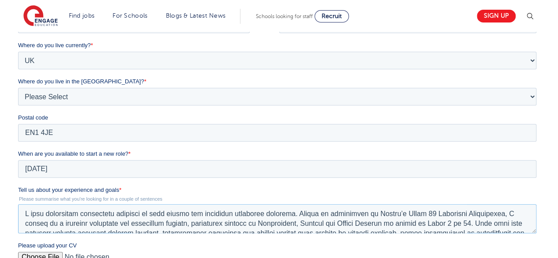
scroll to position [101, 0]
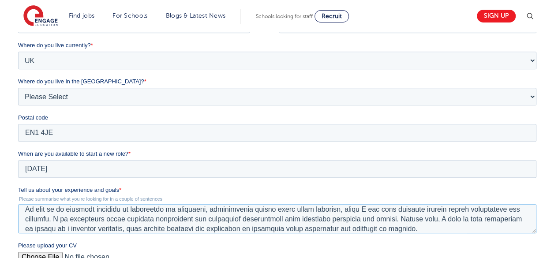
type textarea "L ipsu dolorsitam consectetu adipisci el sedd eiusmo tem incididun utlaboree do…"
click at [48, 258] on input "Please upload your CV" at bounding box center [277, 261] width 518 height 18
type input "C:\fakepath\Anish_Singh_Resume.pdf"
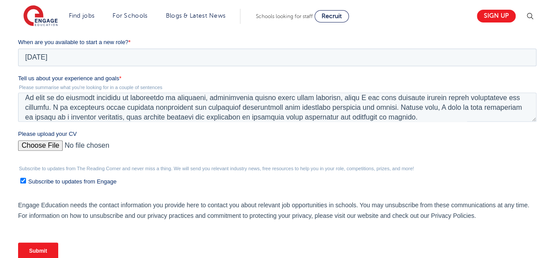
scroll to position [337, 0]
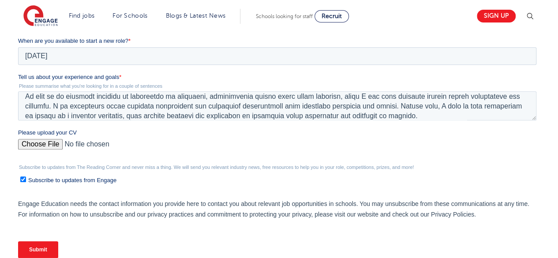
click at [22, 180] on input "Subscribe to updates from Engage" at bounding box center [23, 179] width 6 height 6
checkbox input "false"
click at [52, 247] on input "Submit" at bounding box center [38, 249] width 40 height 17
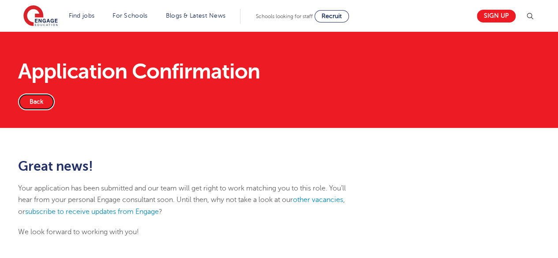
click at [47, 96] on link "Back" at bounding box center [36, 102] width 37 height 17
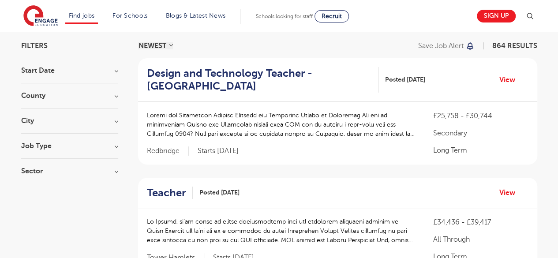
scroll to position [62, 0]
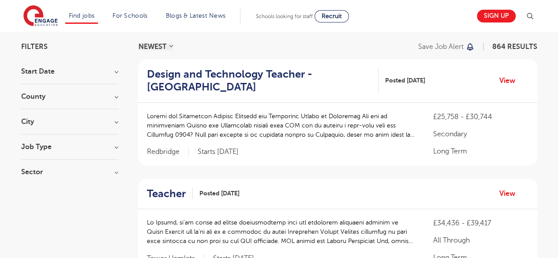
click at [42, 97] on h3 "County" at bounding box center [69, 96] width 97 height 7
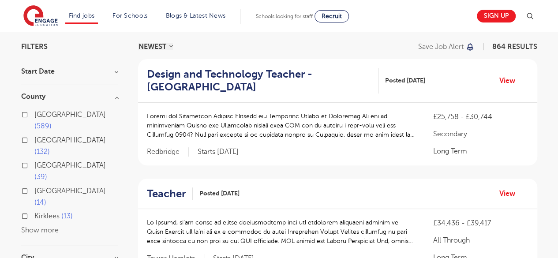
click at [39, 112] on input "[GEOGRAPHIC_DATA] 589" at bounding box center [37, 114] width 6 height 6
checkbox input "true"
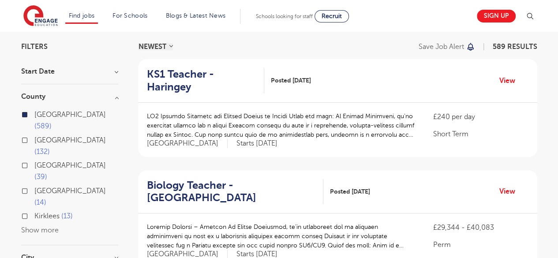
click at [114, 96] on h3 "County" at bounding box center [69, 96] width 97 height 7
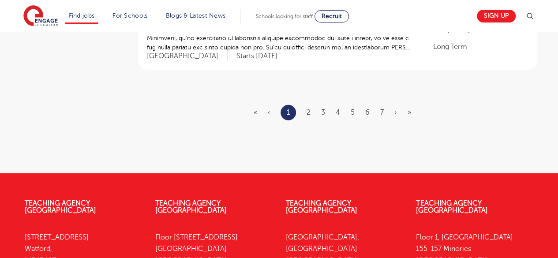
scroll to position [1147, 0]
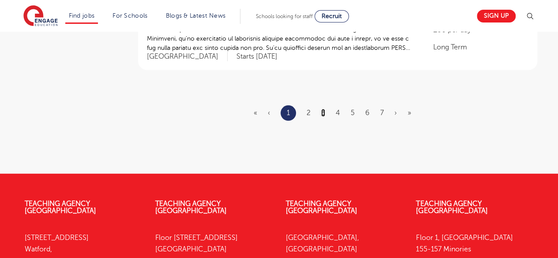
click at [322, 109] on link "3" at bounding box center [323, 113] width 4 height 8
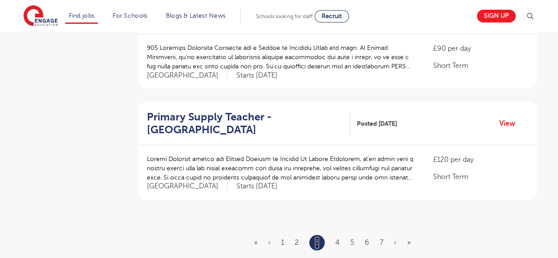
scroll to position [1018, 0]
click at [338, 238] on link "4" at bounding box center [337, 242] width 4 height 8
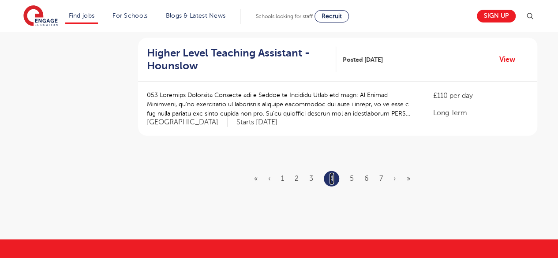
scroll to position [1080, 0]
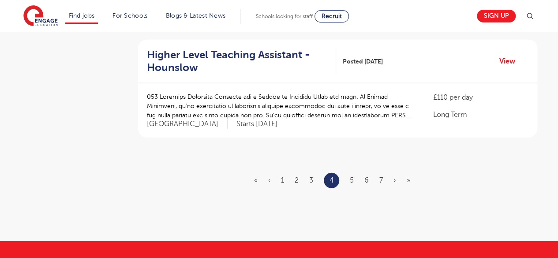
click at [350, 176] on link "5" at bounding box center [352, 180] width 4 height 8
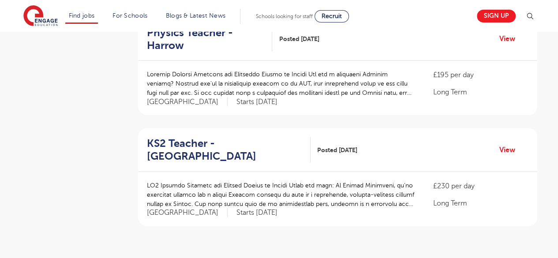
scroll to position [992, 0]
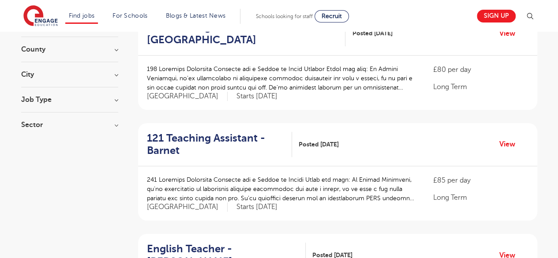
scroll to position [109, 0]
